Goal: Task Accomplishment & Management: Use online tool/utility

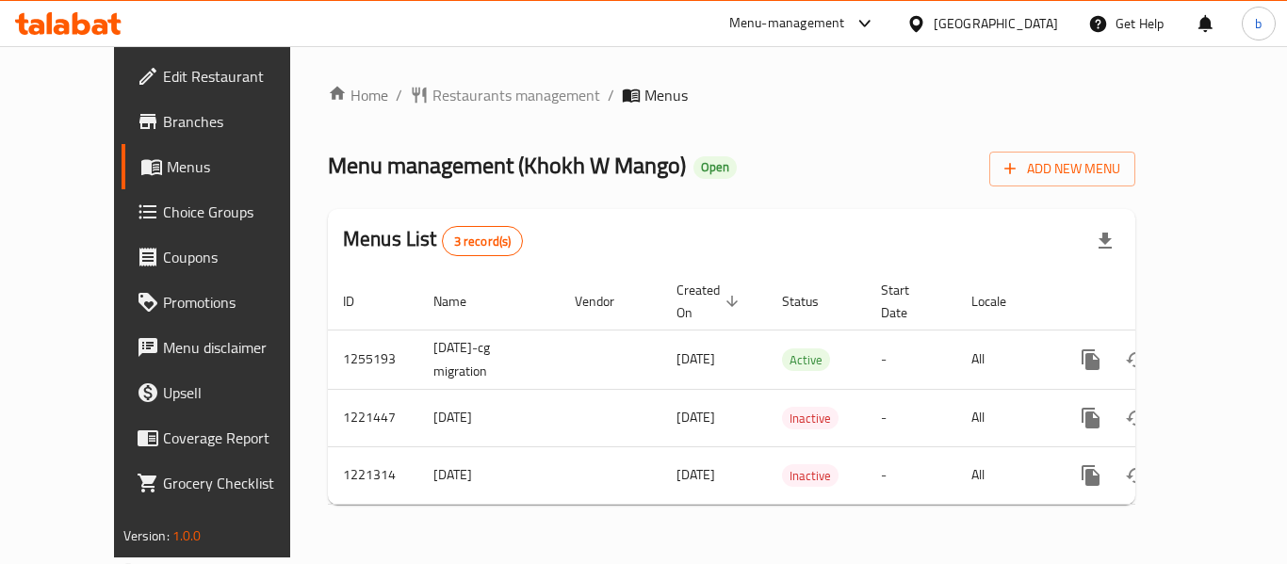
click at [163, 212] on span "Choice Groups" at bounding box center [238, 212] width 151 height 23
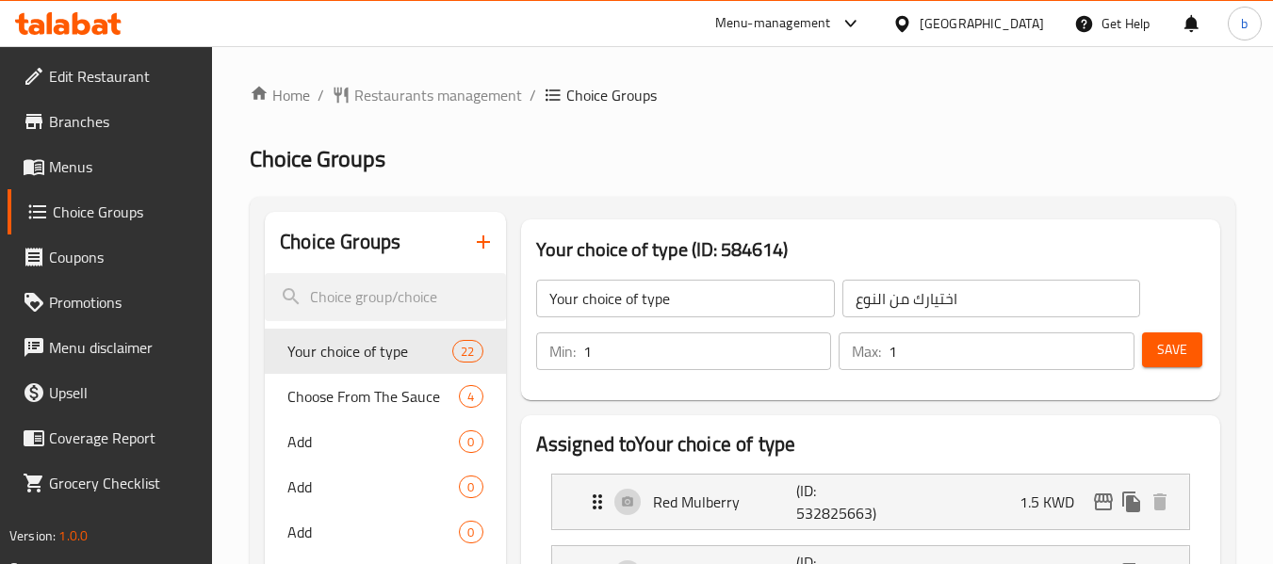
scroll to position [94, 0]
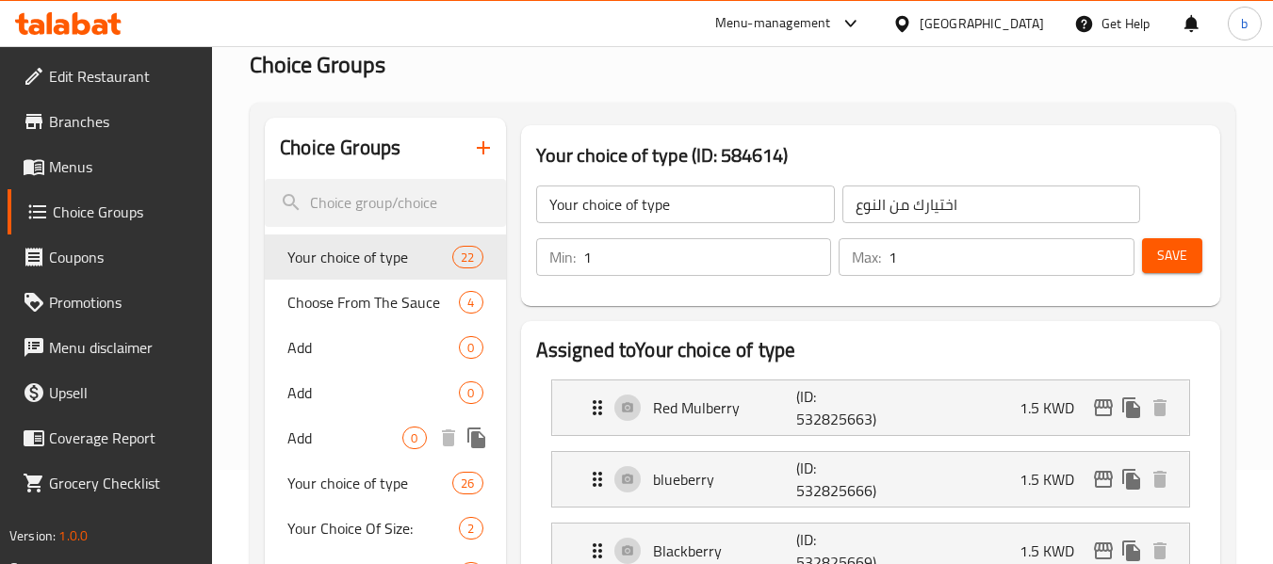
click at [301, 433] on span "Add" at bounding box center [344, 438] width 115 height 23
type input "Add"
type input "أضف"
type input "0"
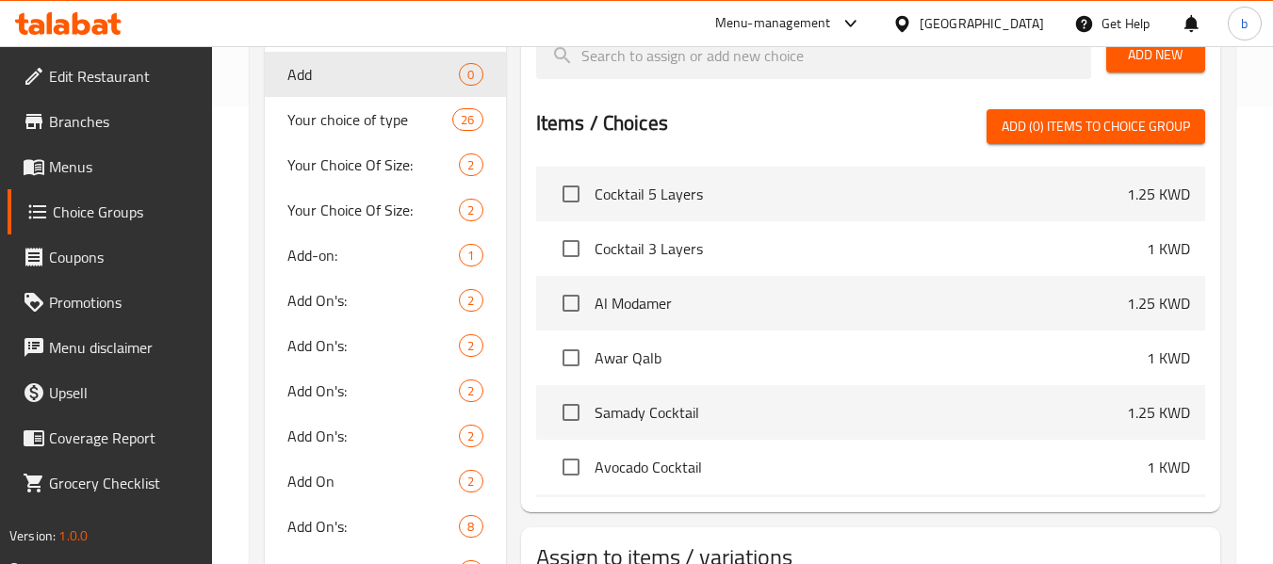
scroll to position [565, 0]
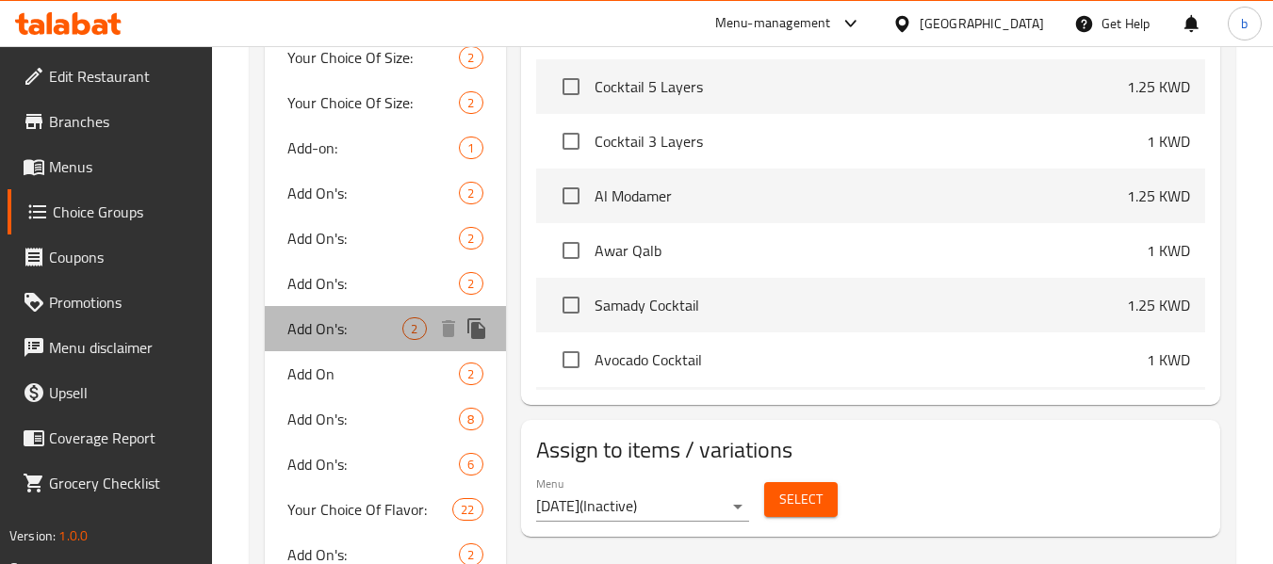
click at [315, 334] on span "Add On's:" at bounding box center [344, 329] width 115 height 23
type input "Add On's:"
type input "الإضافات:"
type input "0"
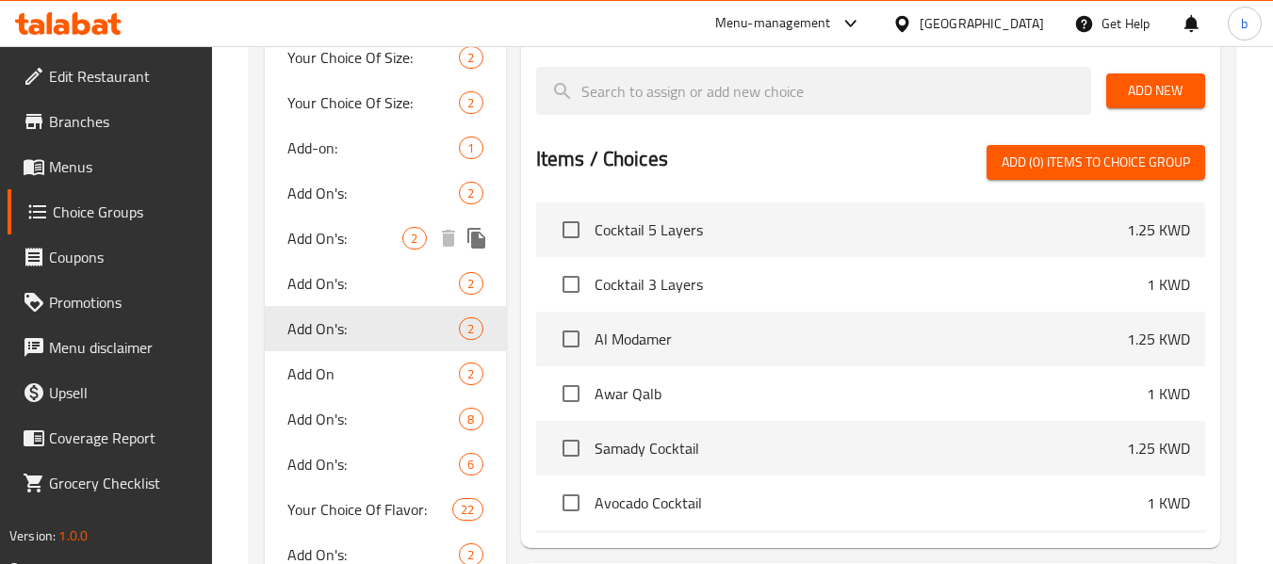
click at [306, 231] on span "Add On's:" at bounding box center [344, 238] width 115 height 23
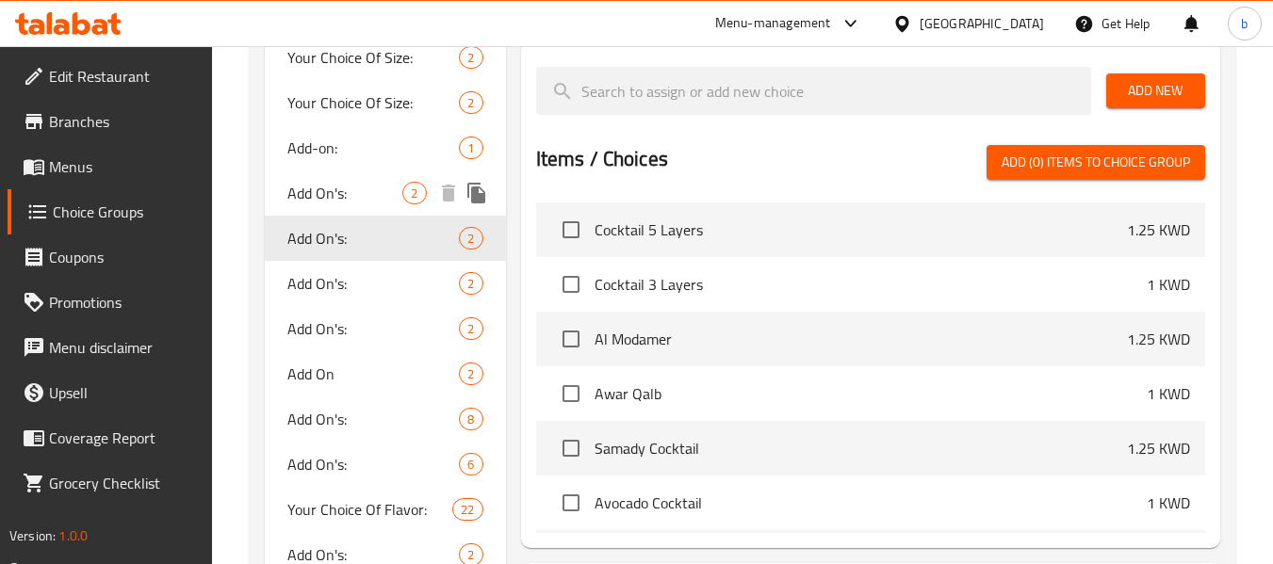
click at [309, 210] on div "Add On's: 2" at bounding box center [385, 193] width 240 height 45
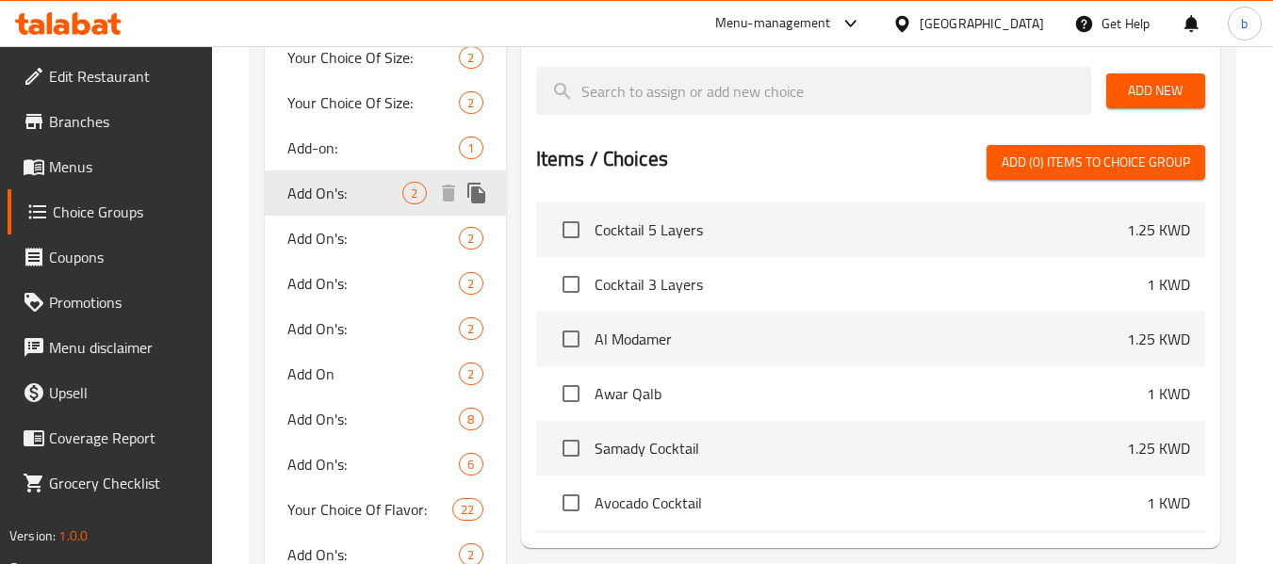
click at [309, 210] on div "Add On's: 2" at bounding box center [385, 193] width 240 height 45
click at [310, 253] on div "Add On's: 2" at bounding box center [385, 238] width 240 height 45
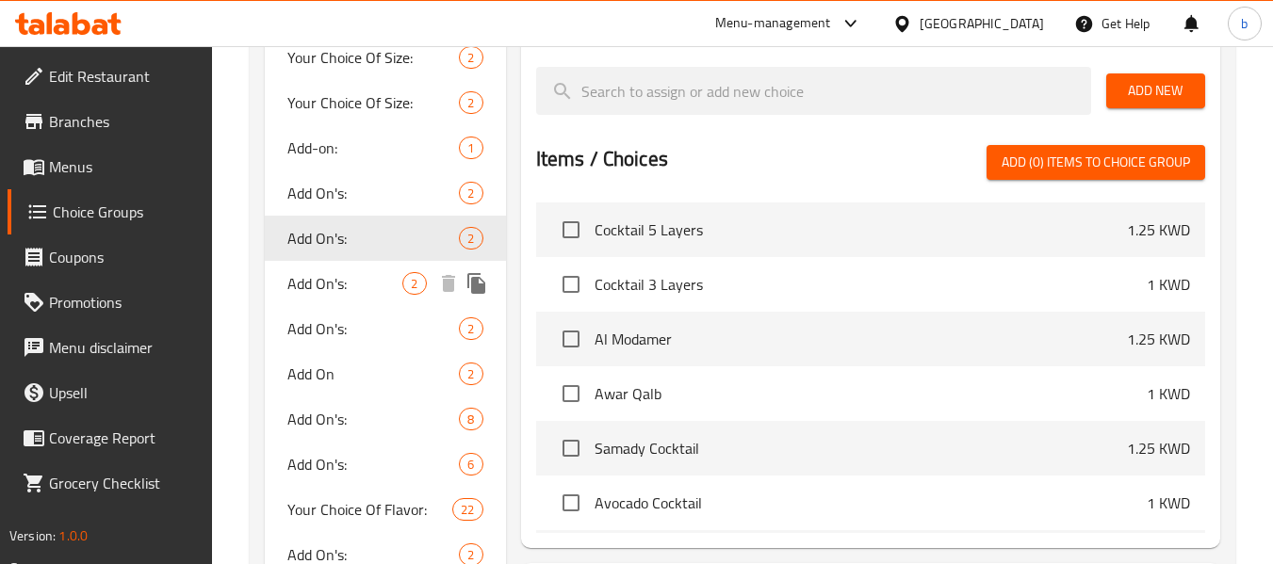
click at [302, 288] on span "Add On's:" at bounding box center [344, 283] width 115 height 23
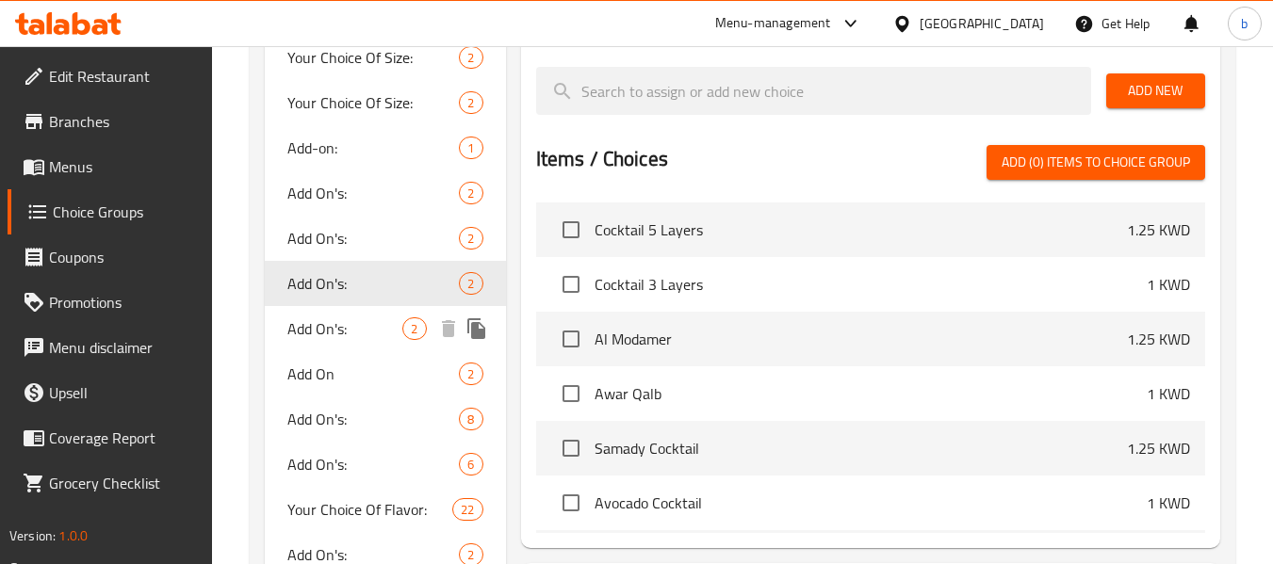
click at [307, 323] on span "Add On's:" at bounding box center [344, 329] width 115 height 23
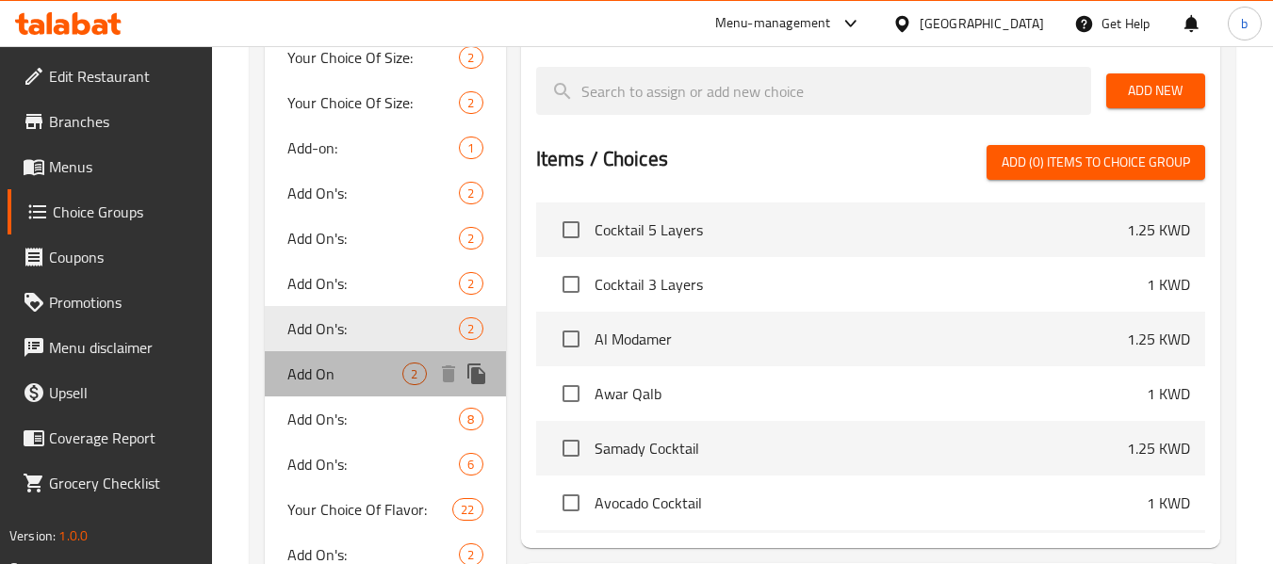
click at [301, 384] on span "Add On" at bounding box center [344, 374] width 115 height 23
type input "Add On"
type input "الإضافات"
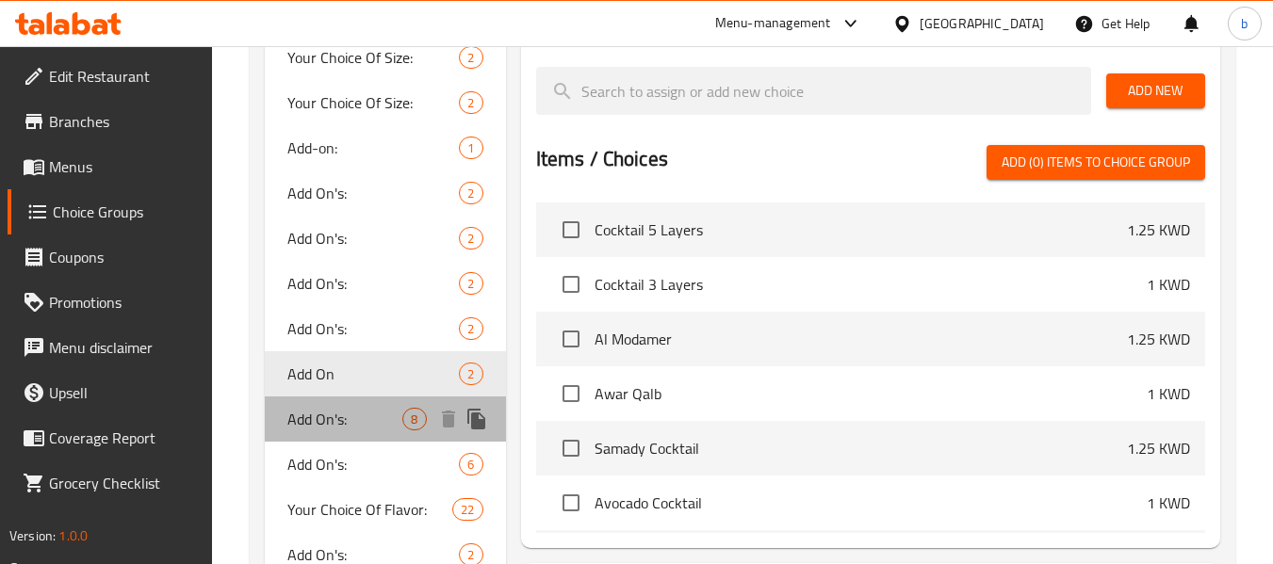
click at [301, 438] on div "Add On's: 8" at bounding box center [385, 419] width 240 height 45
type input "Add On's:"
type input "الإضافات:"
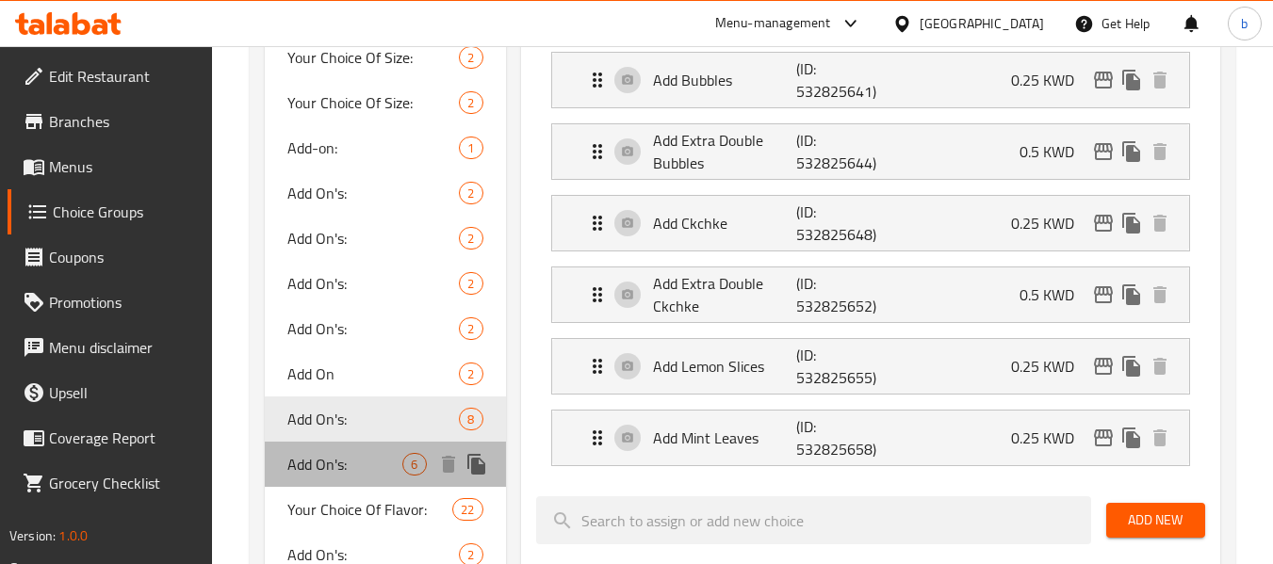
click at [307, 463] on span "Add On's:" at bounding box center [344, 464] width 115 height 23
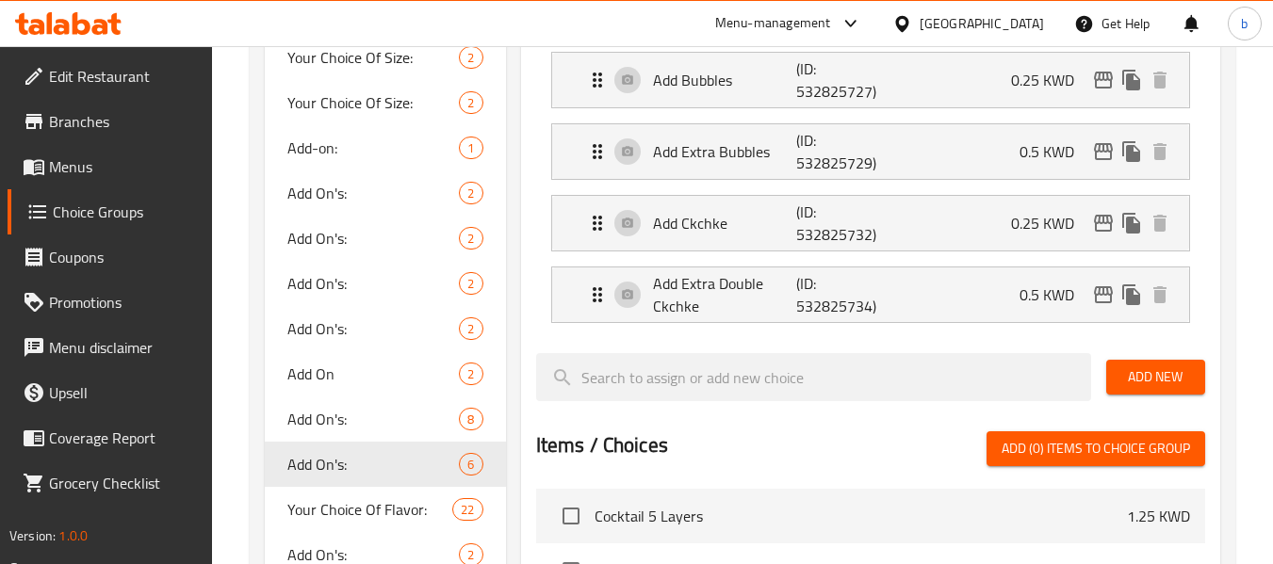
scroll to position [377, 0]
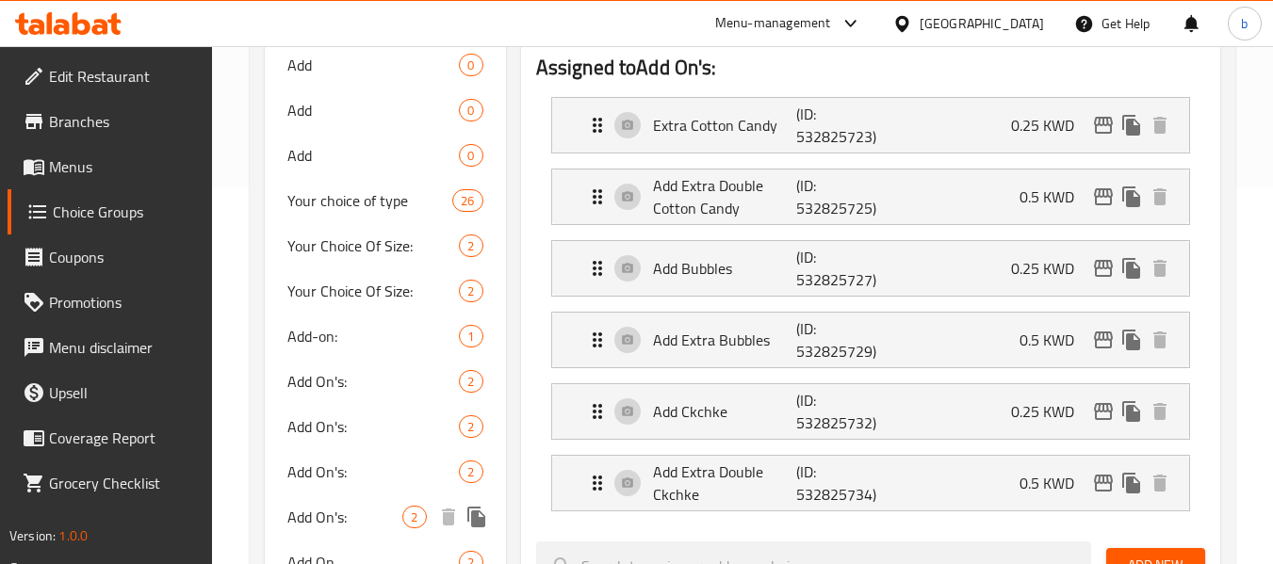
click at [319, 511] on span "Add On's:" at bounding box center [344, 517] width 115 height 23
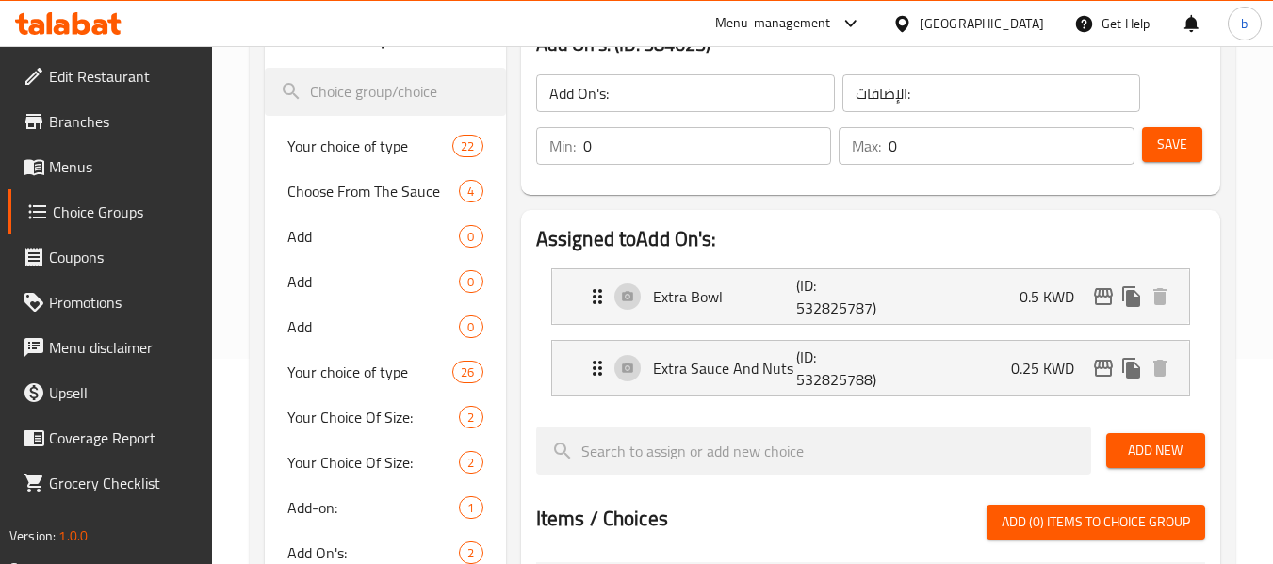
scroll to position [188, 0]
